Goal: Transaction & Acquisition: Obtain resource

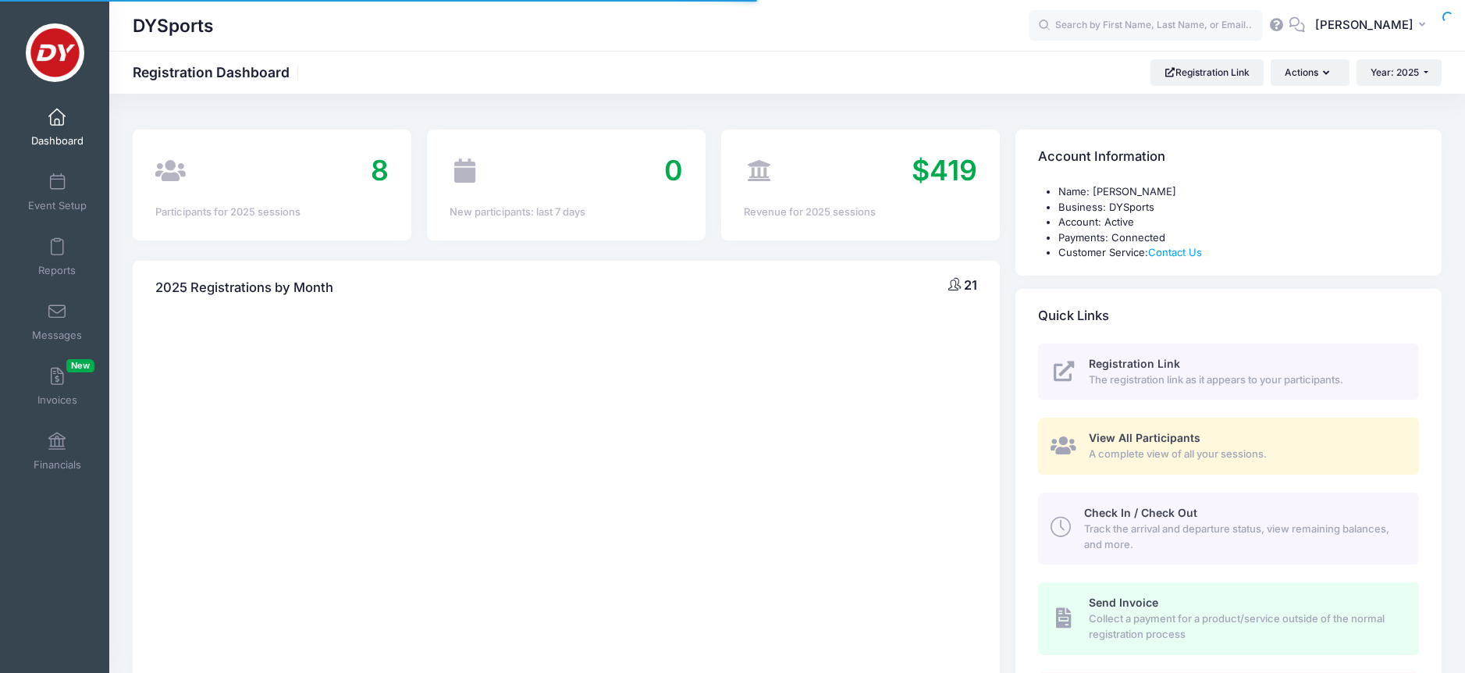
select select
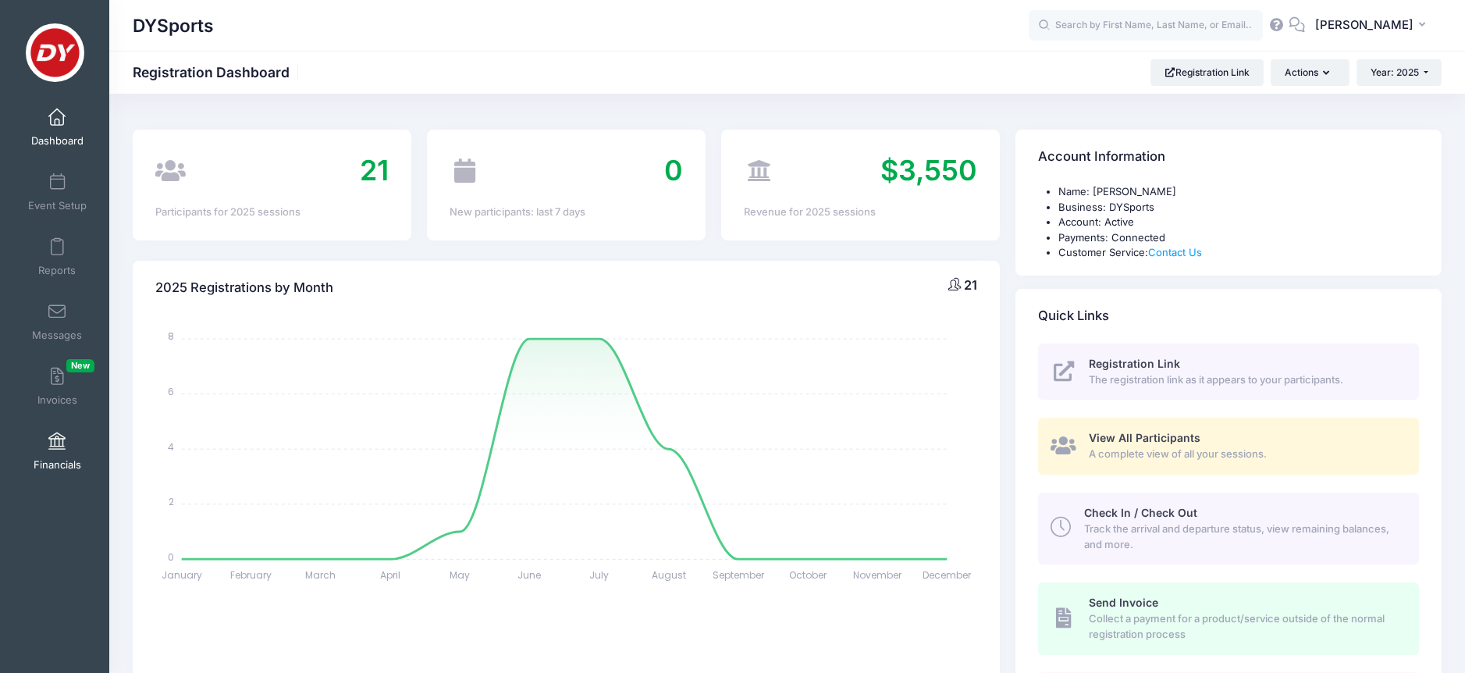
click at [40, 438] on link "Financials" at bounding box center [57, 451] width 74 height 55
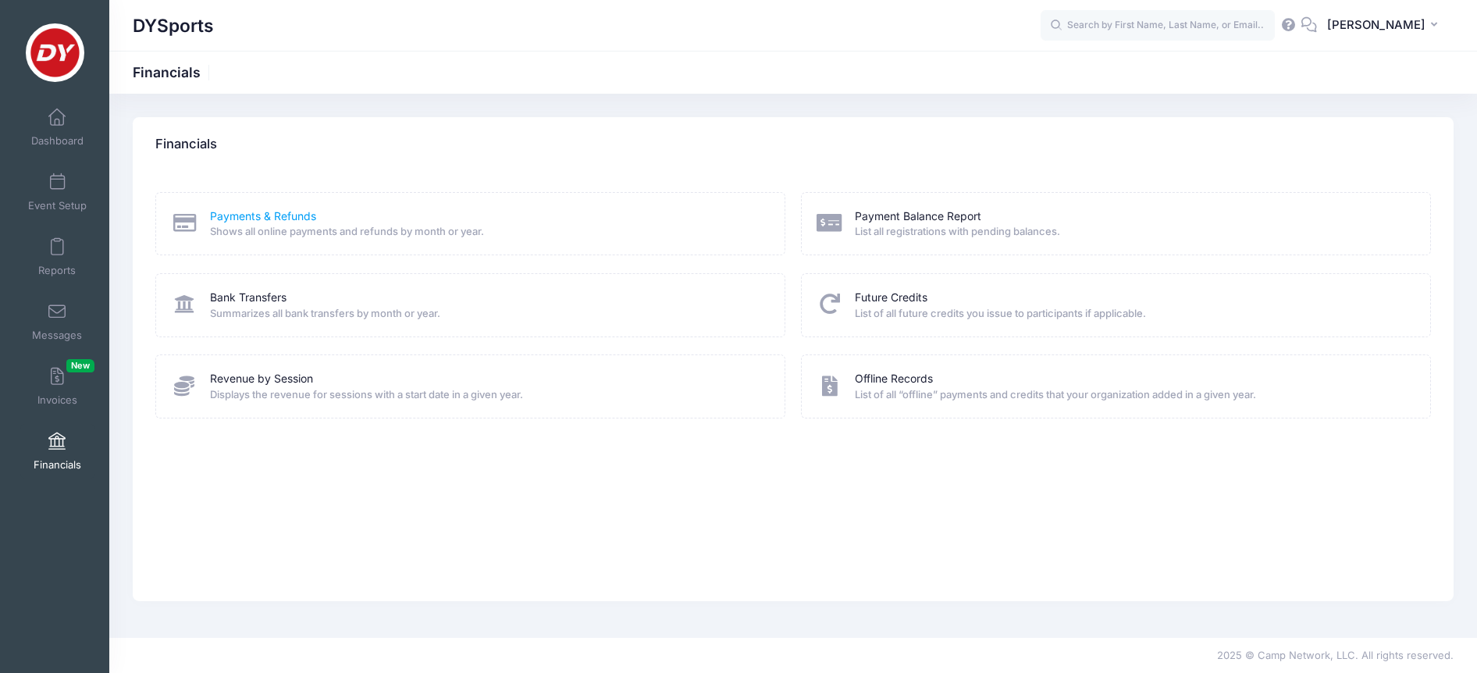
click at [269, 216] on link "Payments & Refunds" at bounding box center [263, 216] width 106 height 16
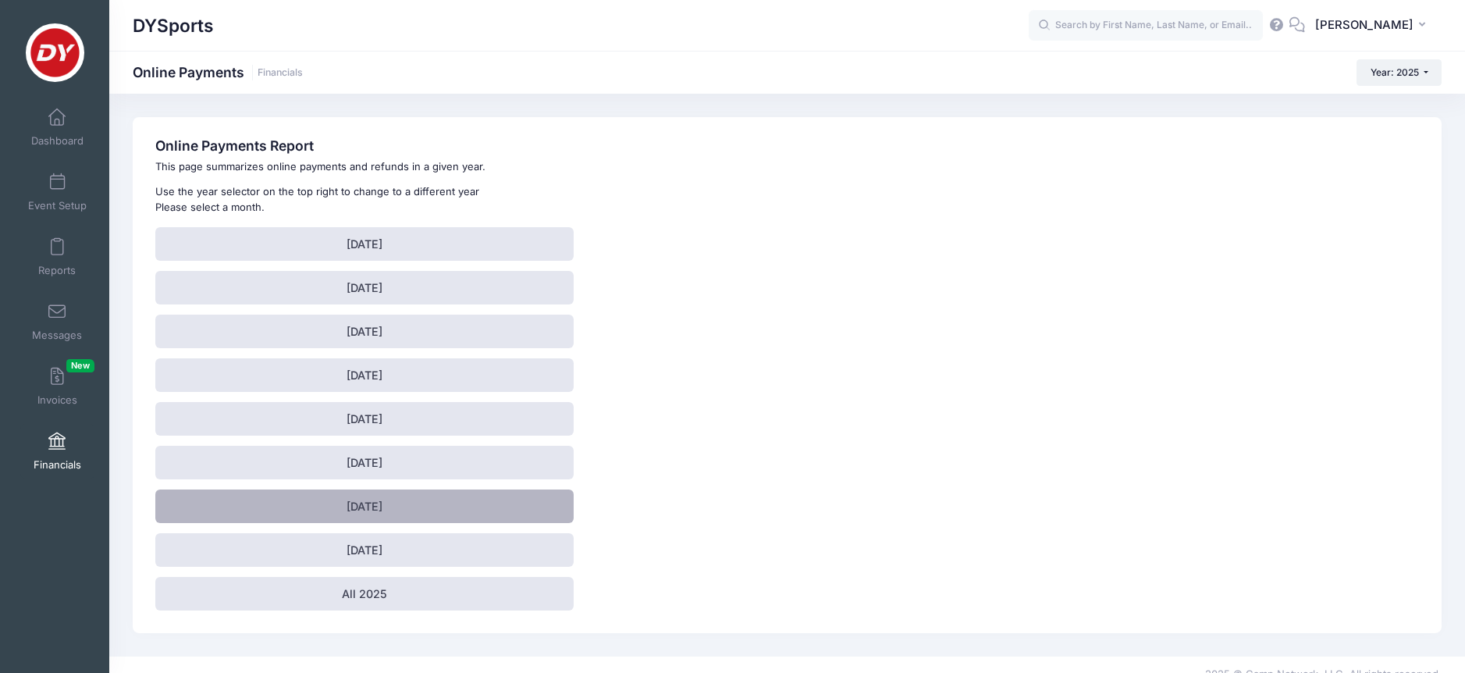
click at [333, 513] on link "[DATE]" at bounding box center [364, 507] width 418 height 34
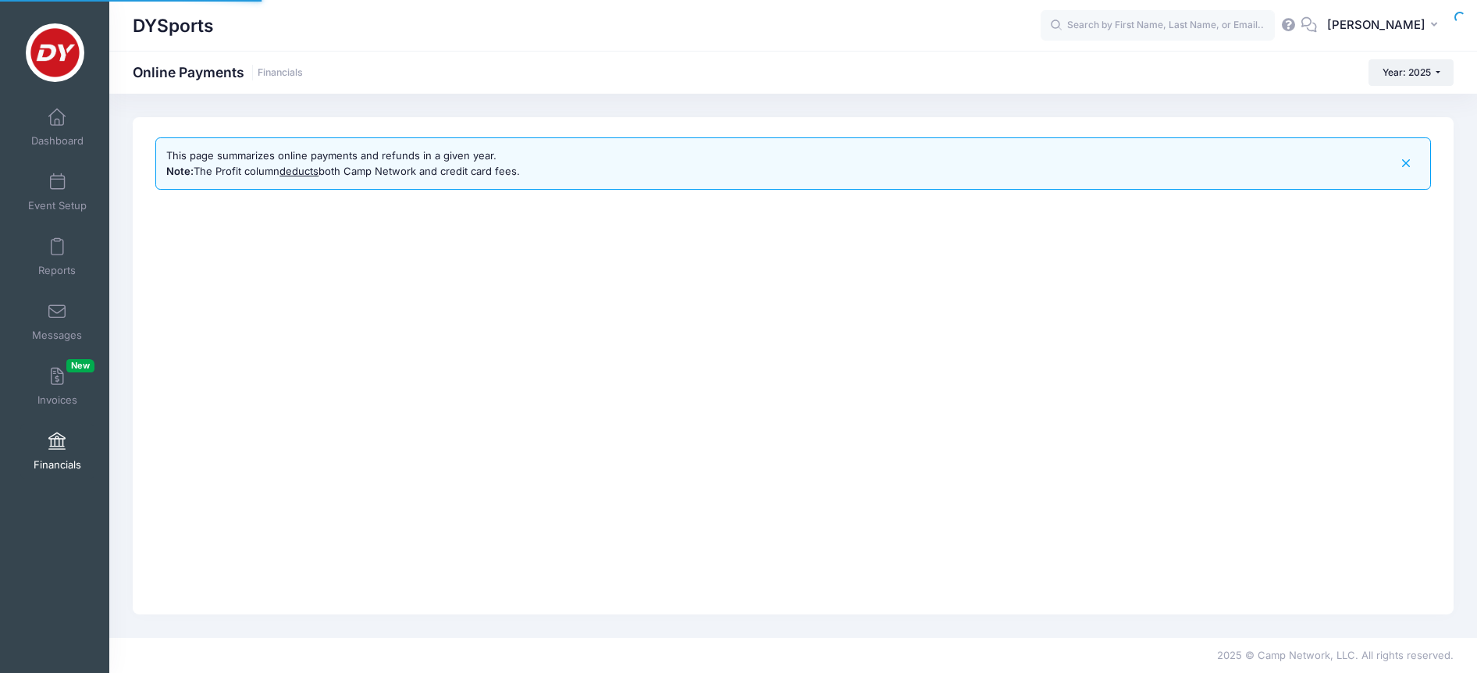
select select "10"
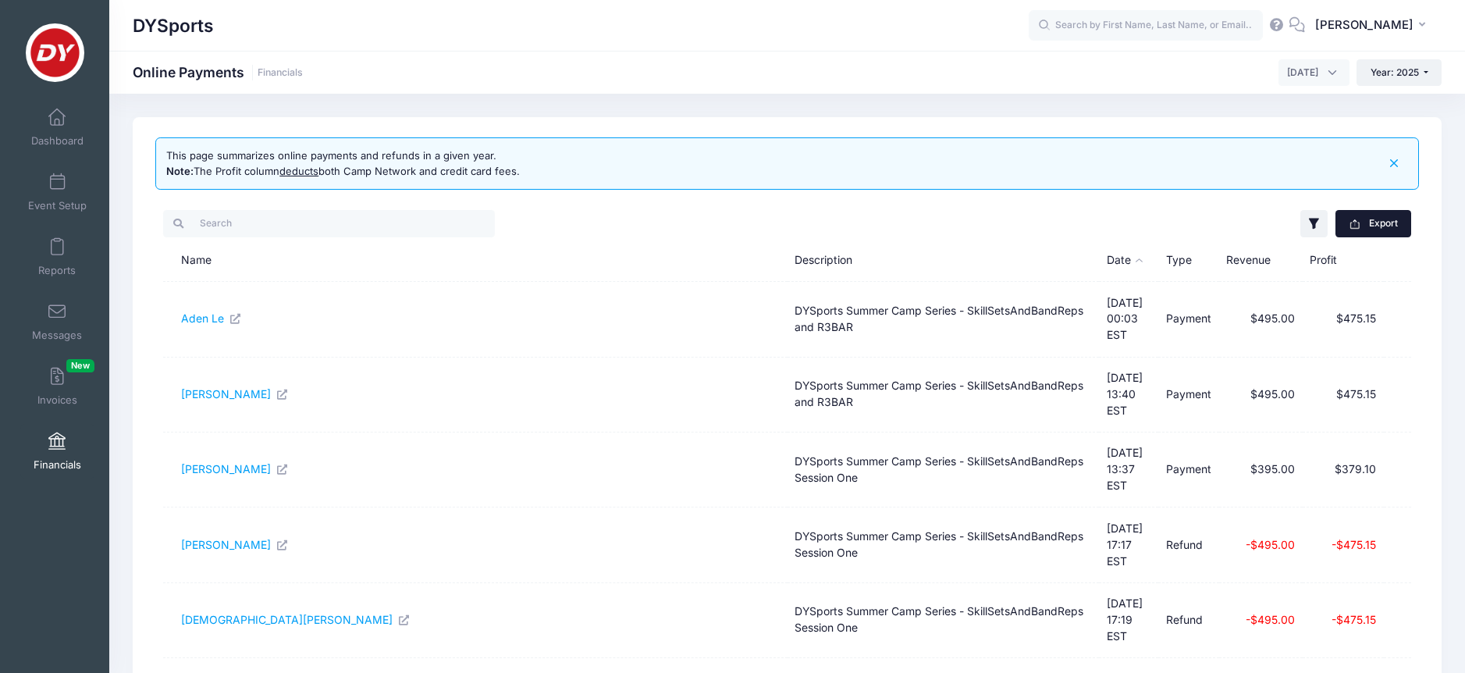
click at [1380, 223] on button "Export" at bounding box center [1374, 223] width 76 height 27
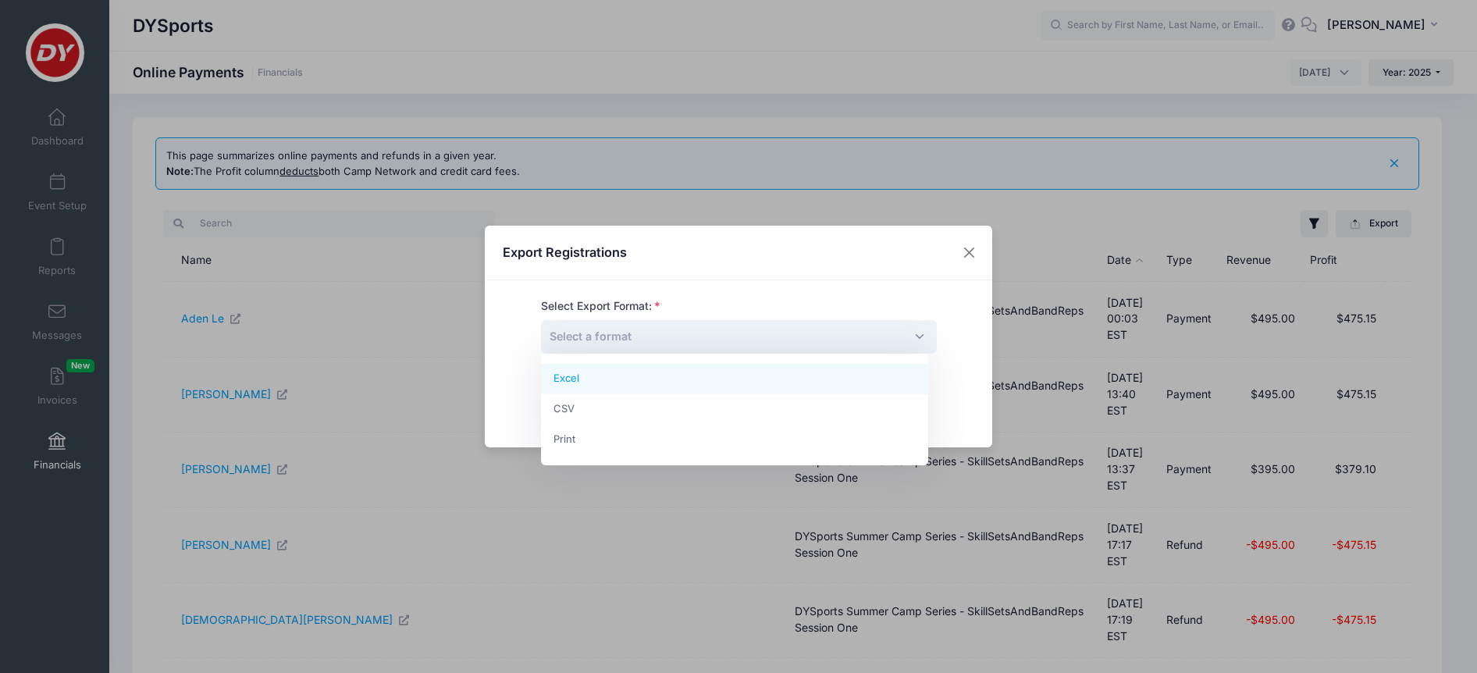
click at [906, 335] on span "Select a format" at bounding box center [739, 337] width 396 height 34
select select "excel"
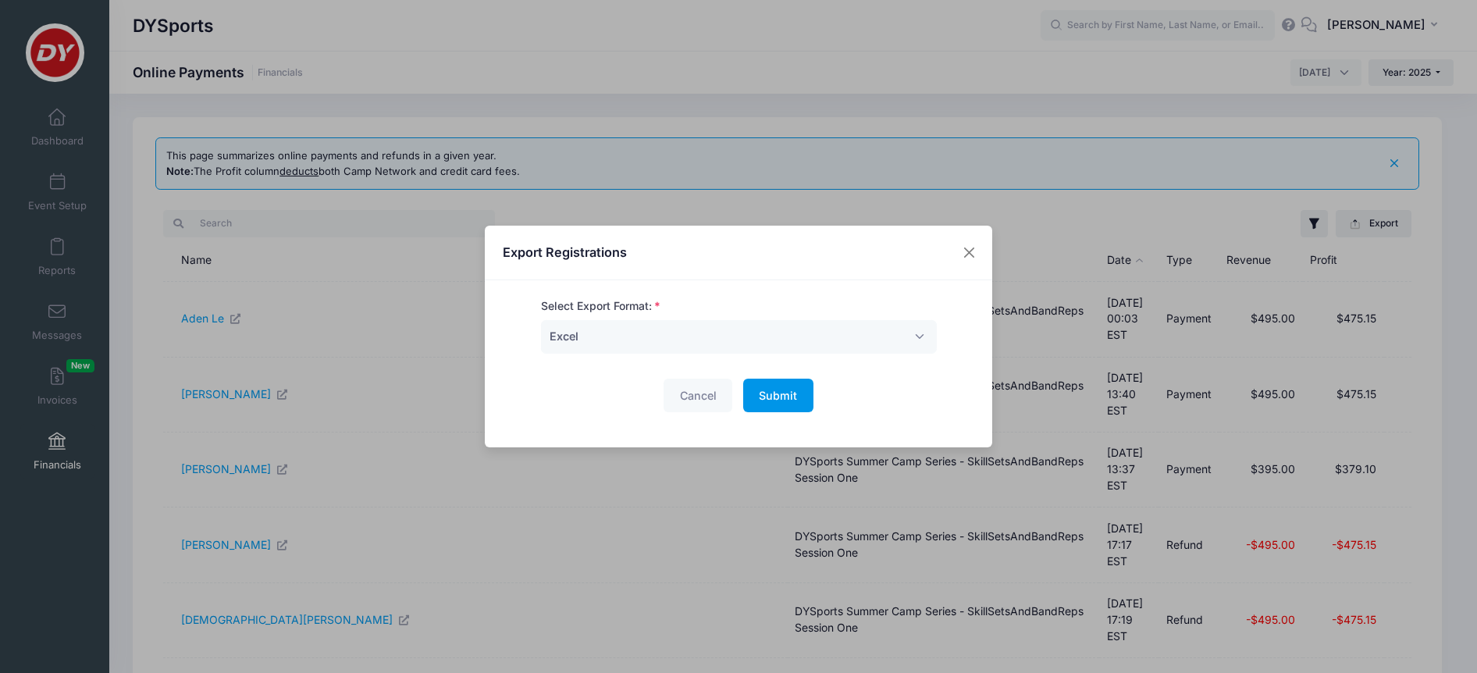
click at [803, 404] on button "Submit Please wait..." at bounding box center [778, 396] width 70 height 34
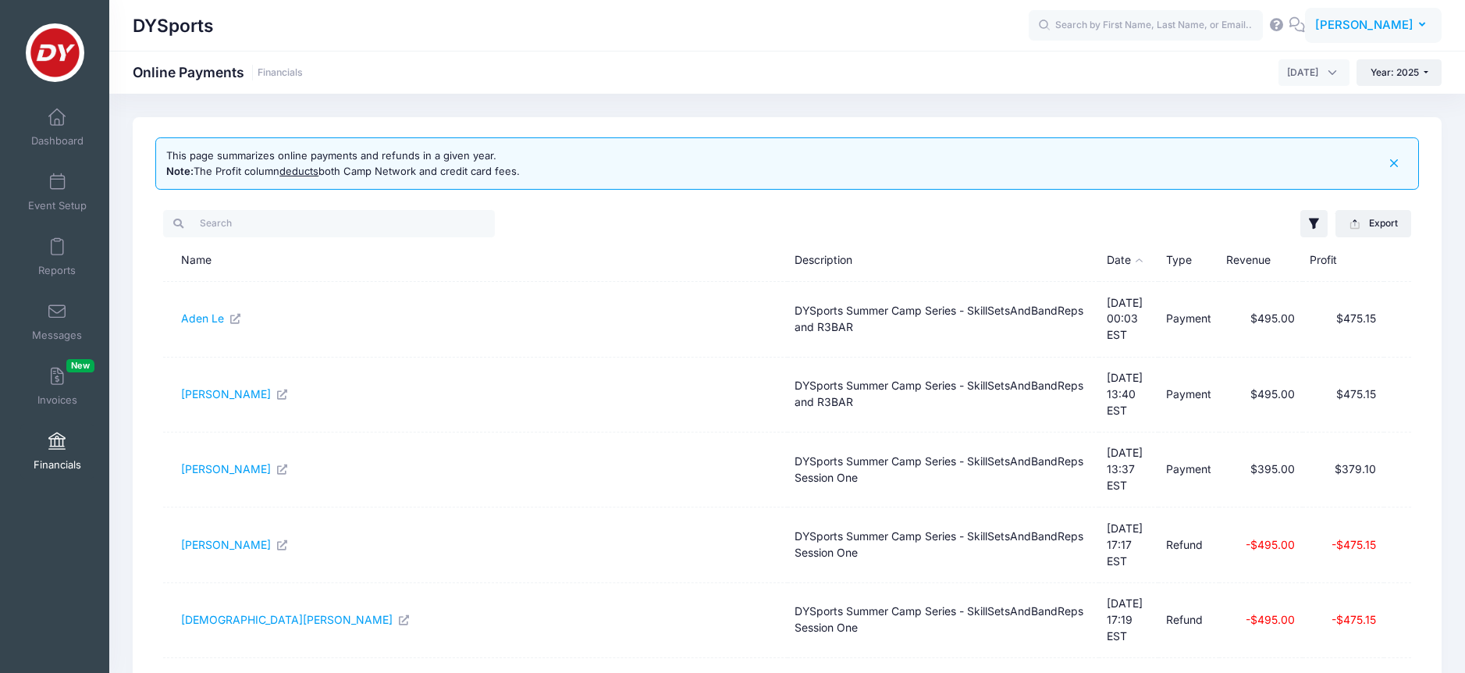
click at [1417, 32] on button "JV John Verduin" at bounding box center [1373, 26] width 137 height 36
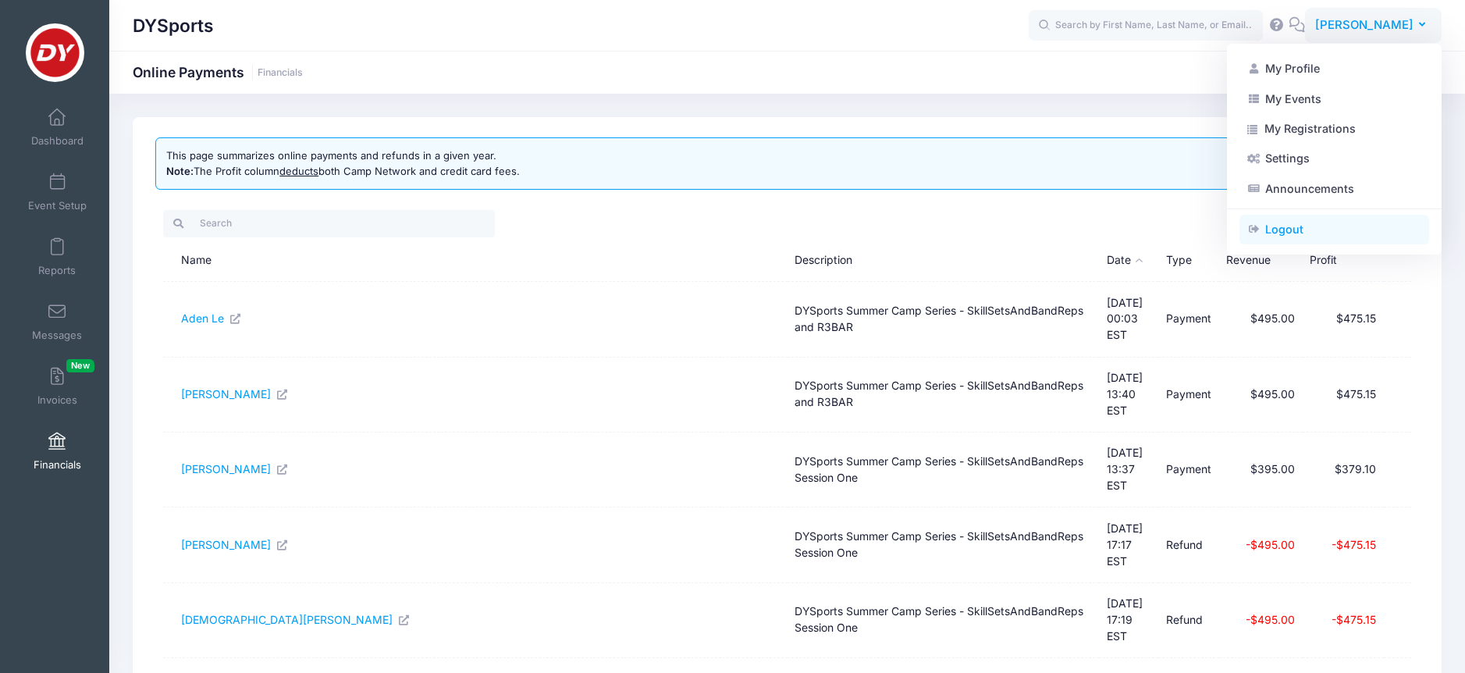
click at [1293, 217] on link "Logout" at bounding box center [1335, 230] width 190 height 30
